Goal: Task Accomplishment & Management: Manage account settings

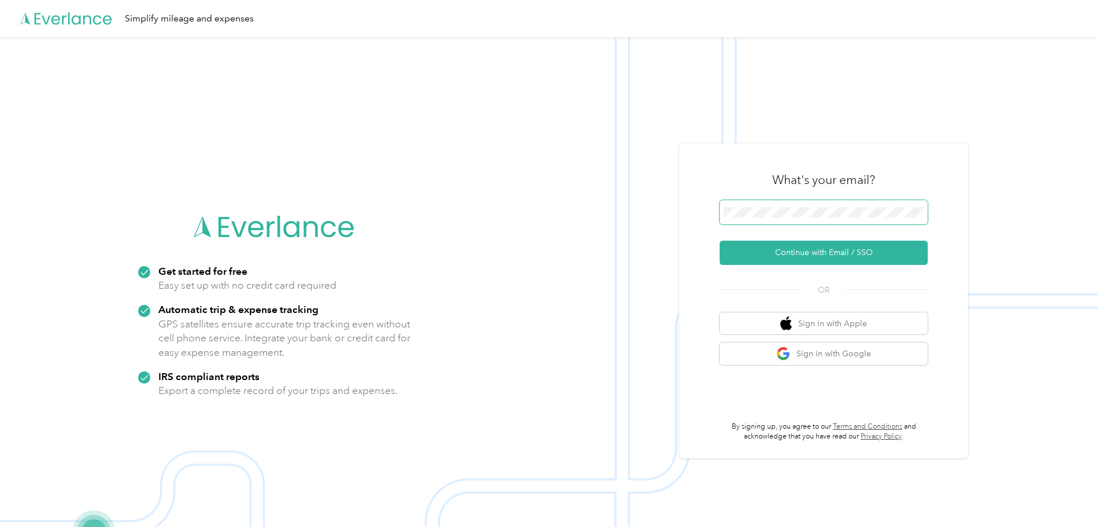
click at [828, 203] on span at bounding box center [824, 212] width 208 height 24
click at [824, 251] on button "Continue with Email / SSO" at bounding box center [824, 252] width 208 height 24
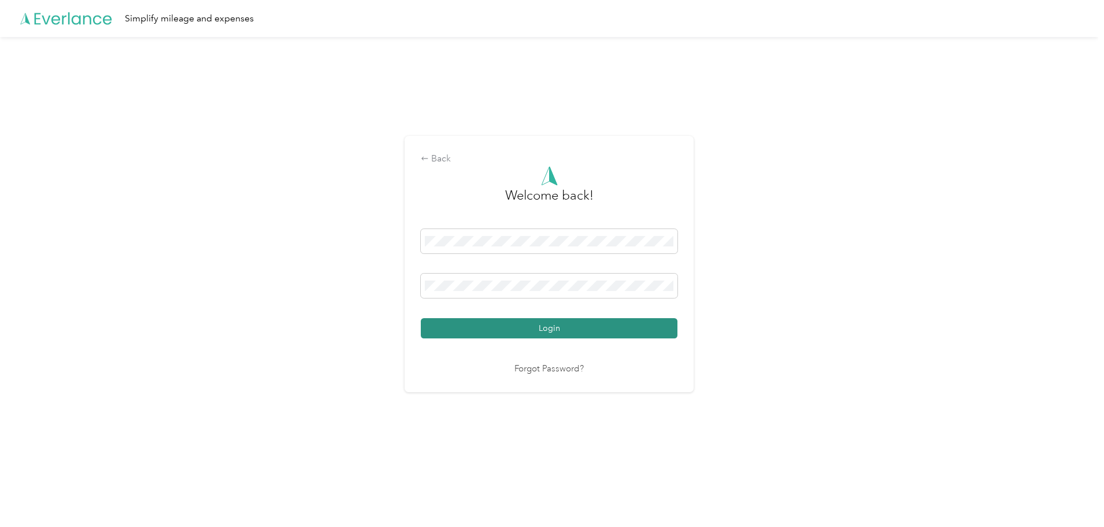
click at [492, 321] on button "Login" at bounding box center [549, 328] width 257 height 20
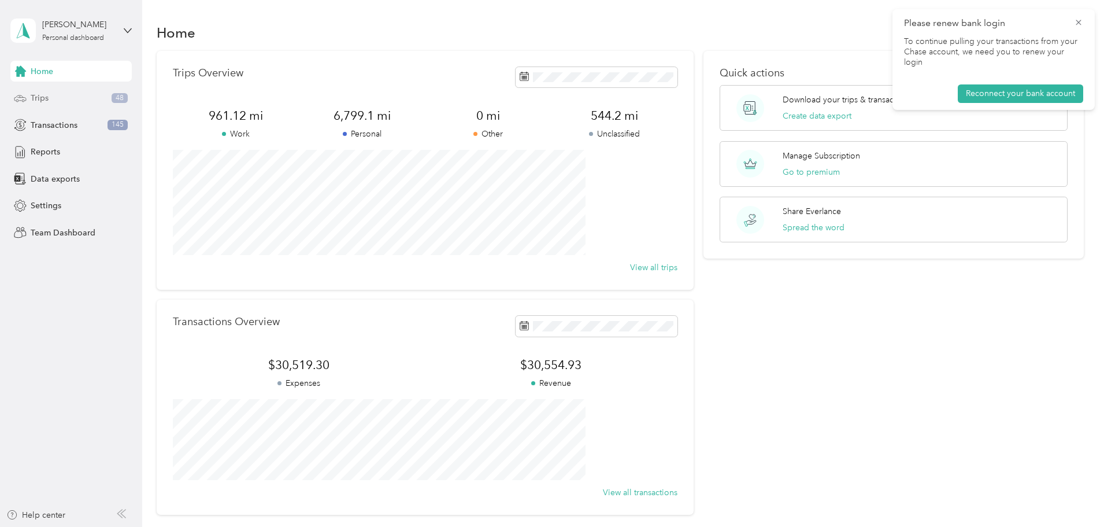
click at [87, 99] on div "Trips 48" at bounding box center [70, 98] width 121 height 21
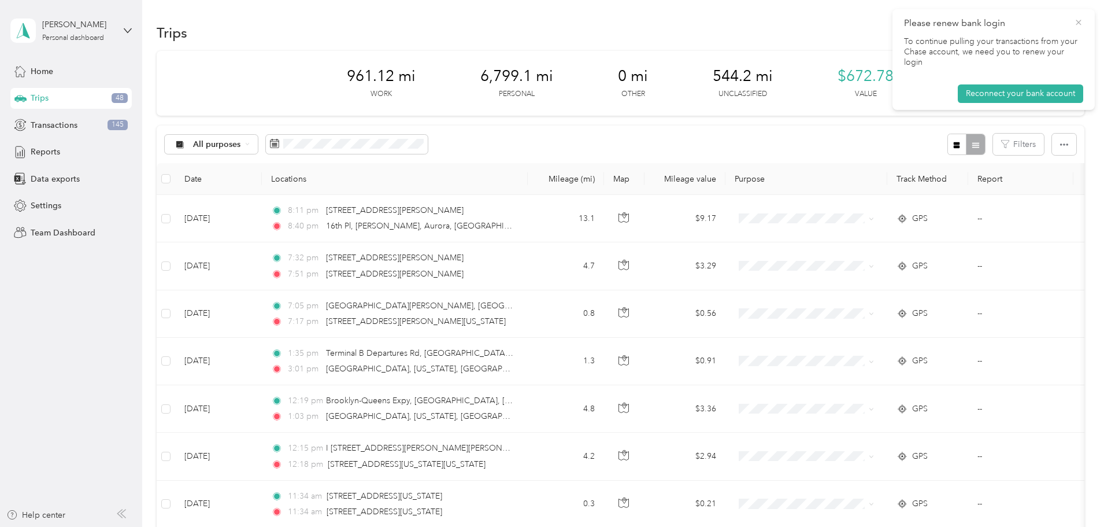
click at [1083, 21] on icon at bounding box center [1078, 22] width 9 height 10
